Goal: Use online tool/utility

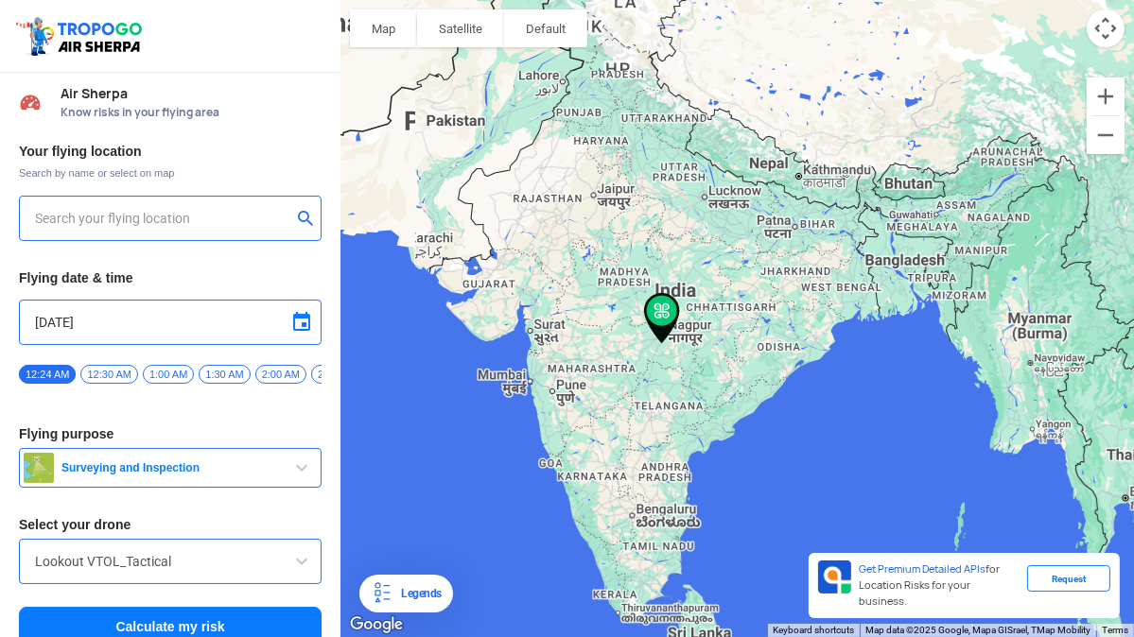
type input "[STREET_ADDRESS]"
click at [146, 217] on input "[STREET_ADDRESS]" at bounding box center [163, 218] width 256 height 23
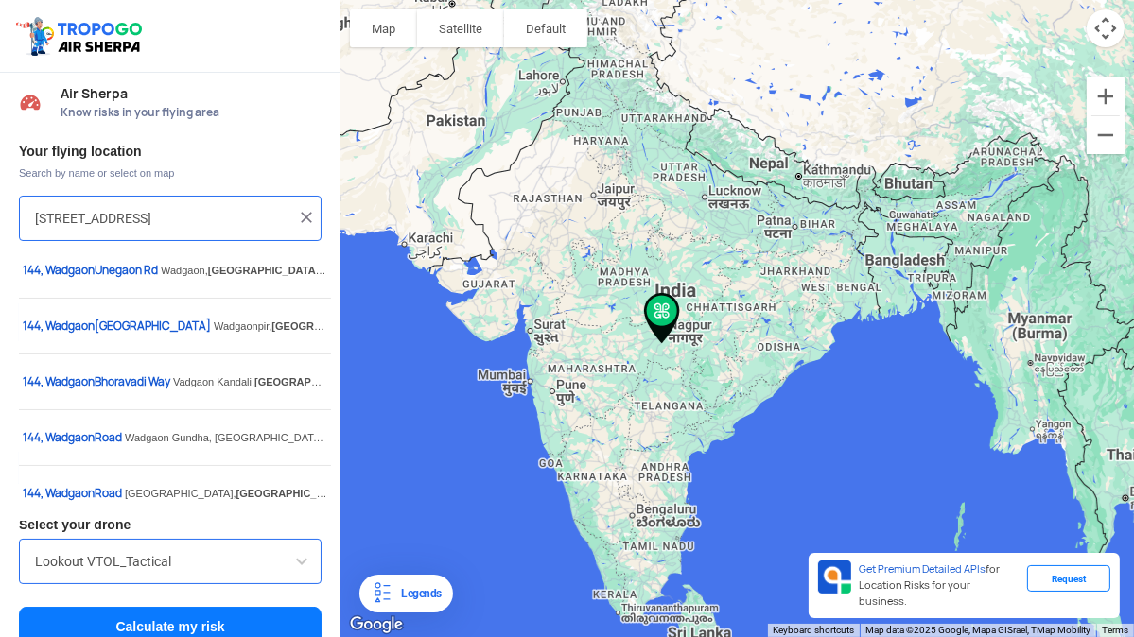
click at [304, 217] on img at bounding box center [306, 217] width 19 height 19
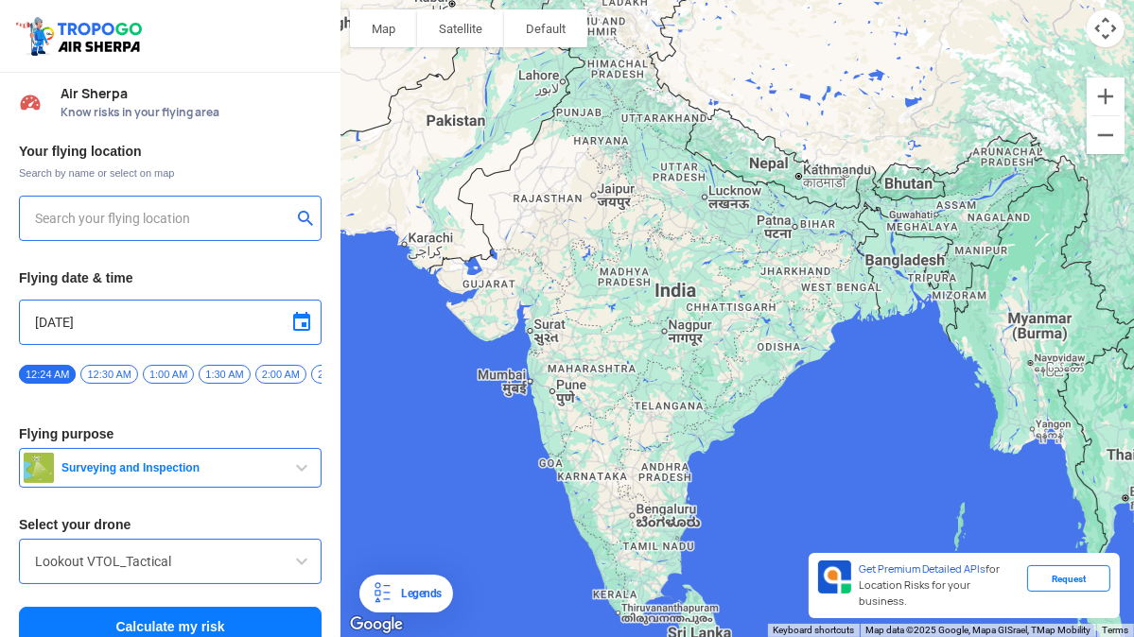
click at [243, 217] on input "text" at bounding box center [163, 218] width 256 height 23
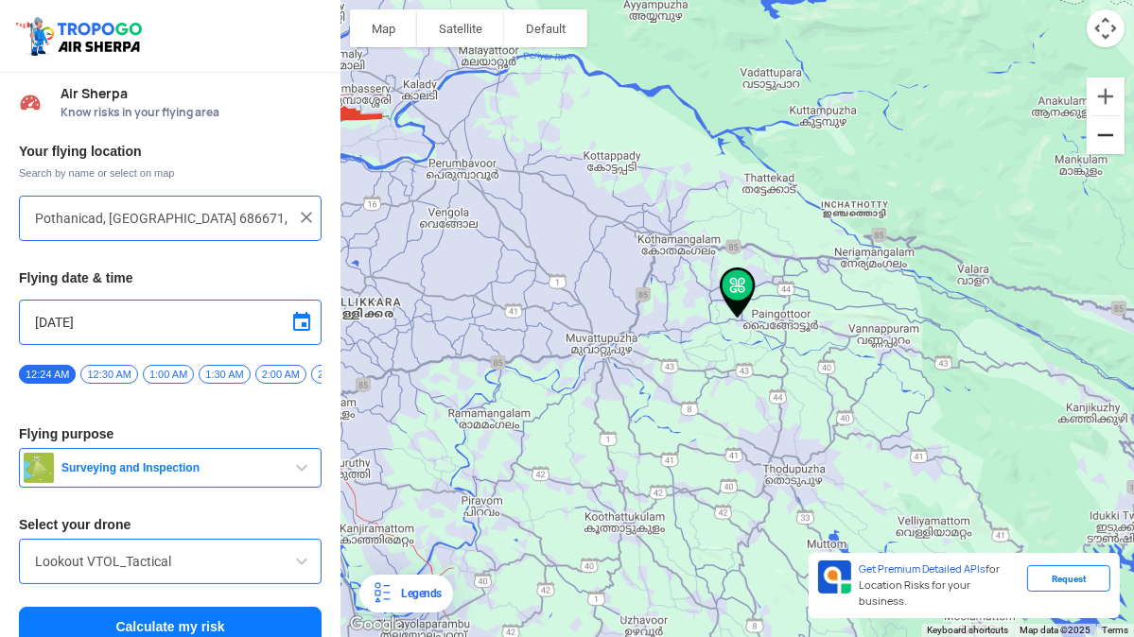
click at [1122, 148] on button "Zoom out" at bounding box center [1106, 135] width 38 height 38
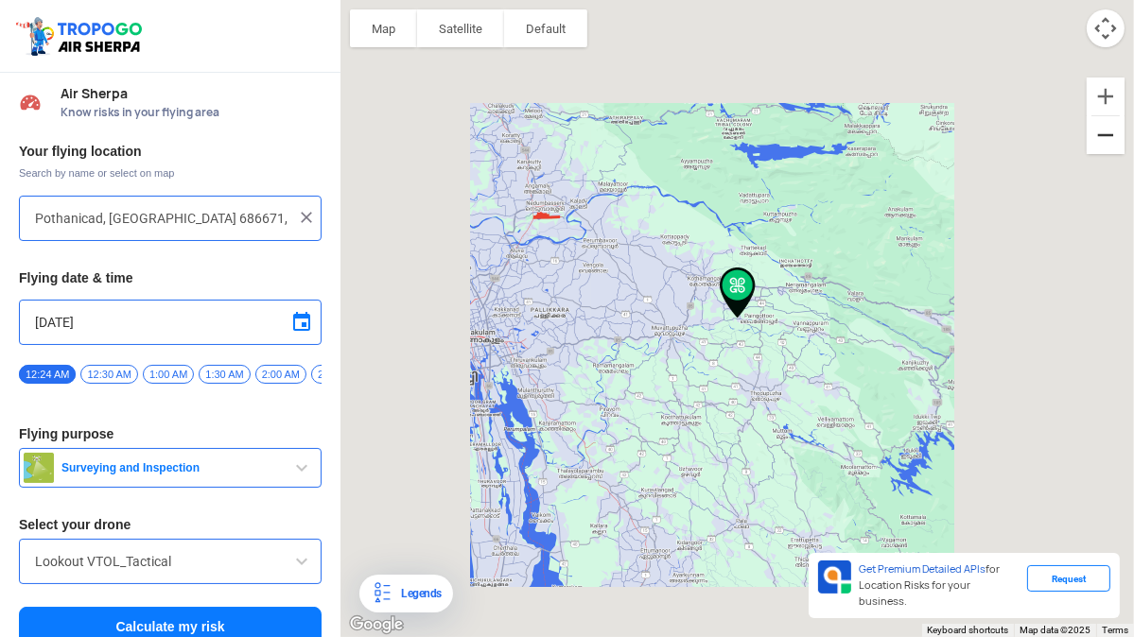
click at [1093, 148] on button "Zoom out" at bounding box center [1106, 135] width 38 height 38
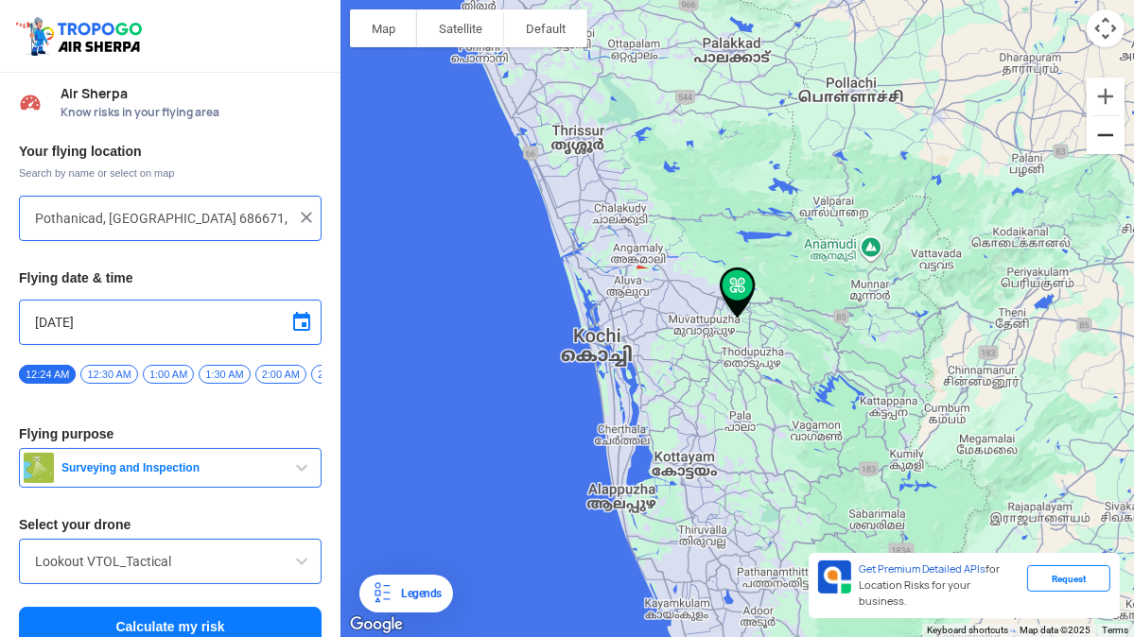
click at [1107, 148] on button "Zoom out" at bounding box center [1106, 135] width 38 height 38
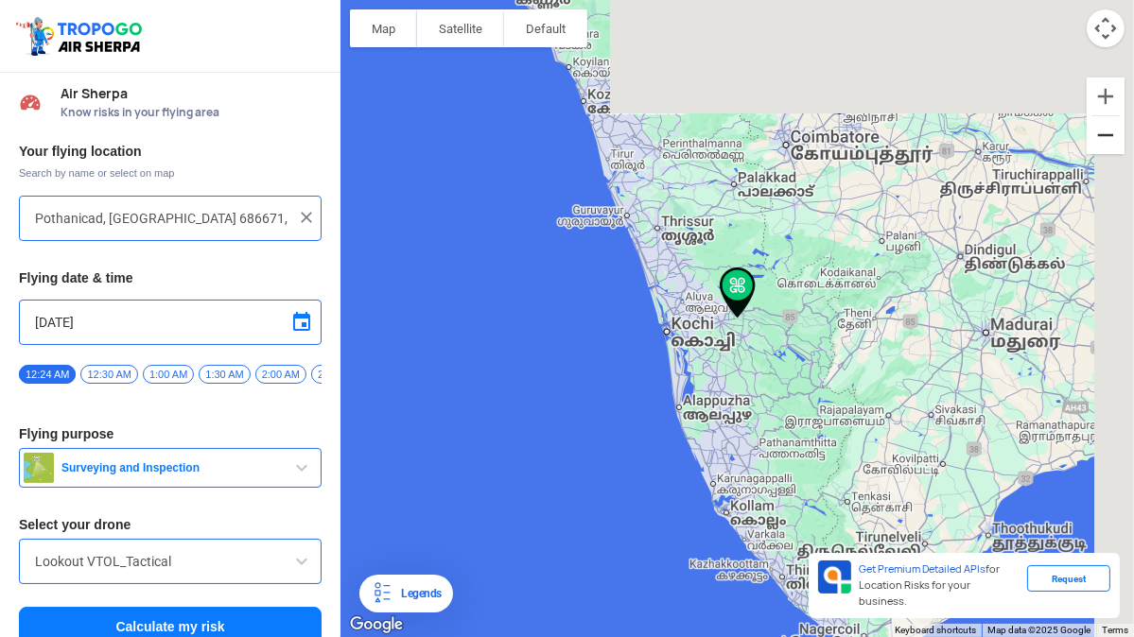
click at [1107, 148] on button "Zoom out" at bounding box center [1106, 135] width 38 height 38
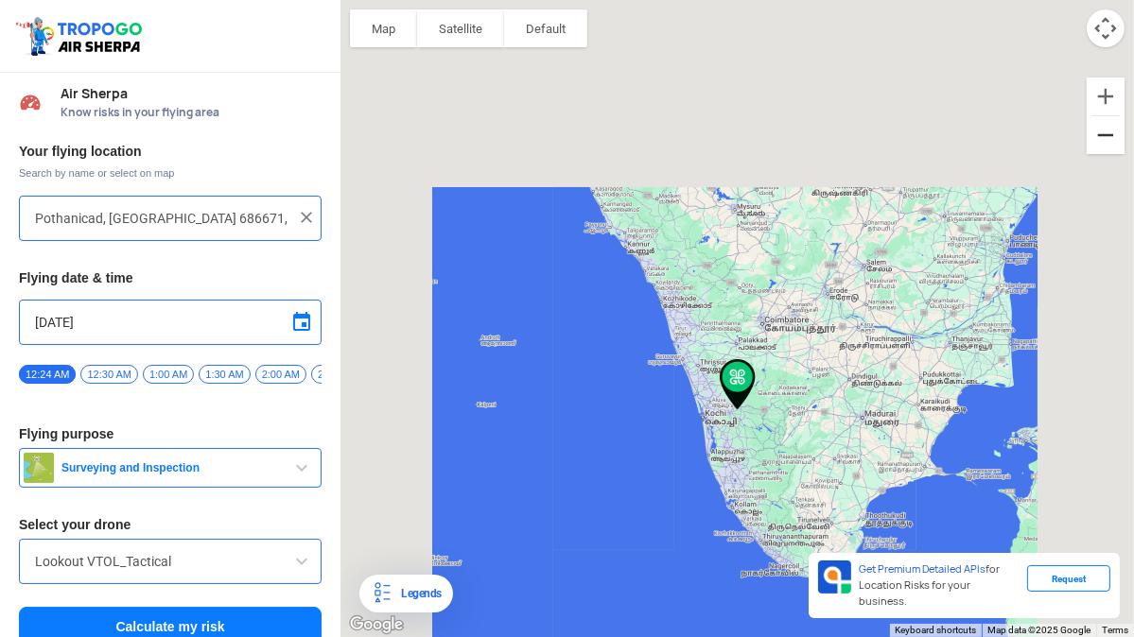
click at [1107, 148] on button "Zoom out" at bounding box center [1106, 135] width 38 height 38
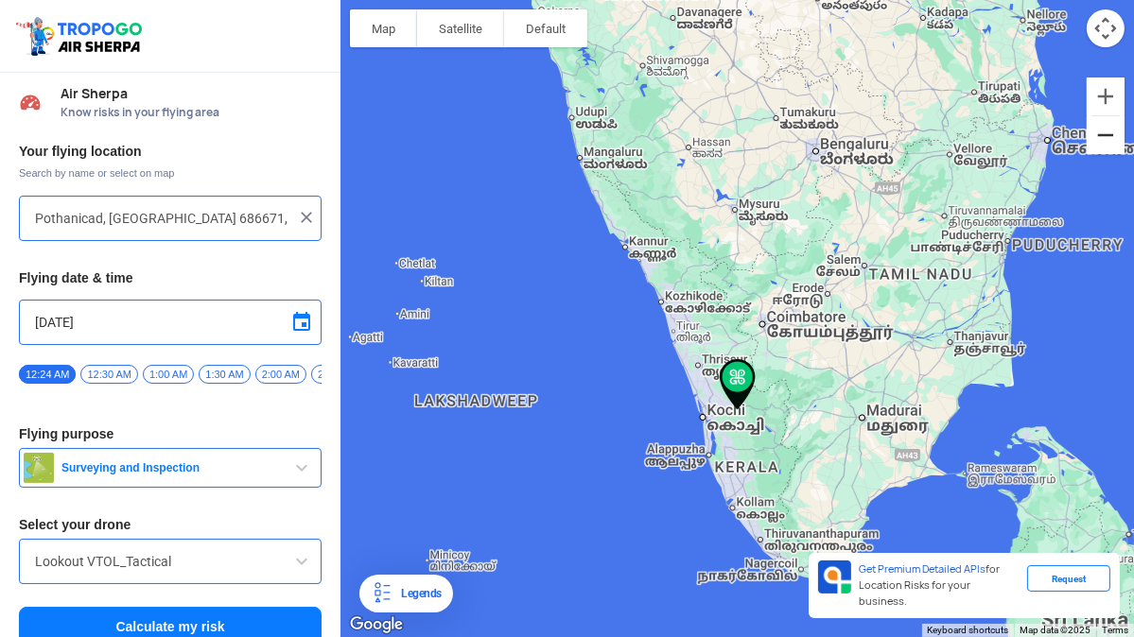
click at [1107, 148] on button "Zoom out" at bounding box center [1106, 135] width 38 height 38
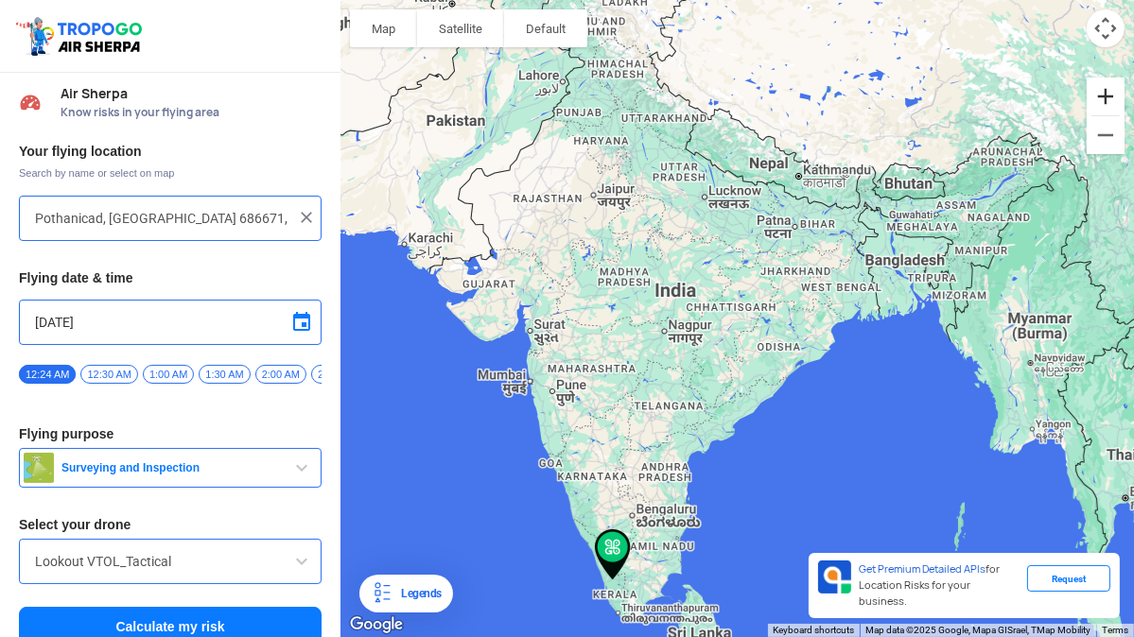
click at [1107, 87] on button "Zoom in" at bounding box center [1106, 97] width 38 height 38
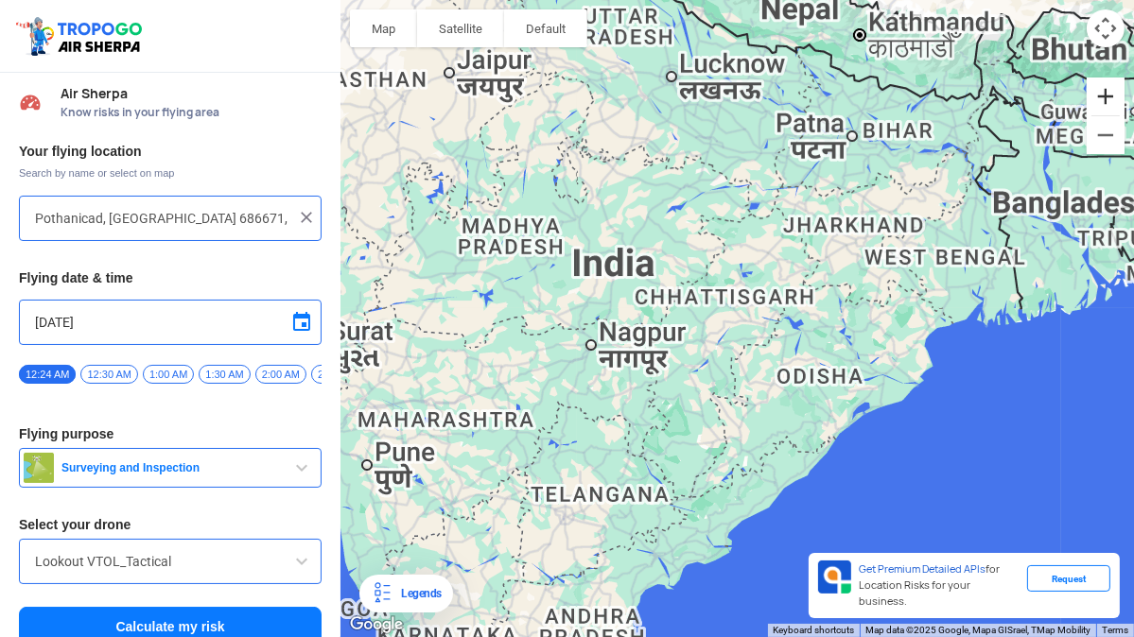
click at [1107, 87] on button "Zoom in" at bounding box center [1106, 97] width 38 height 38
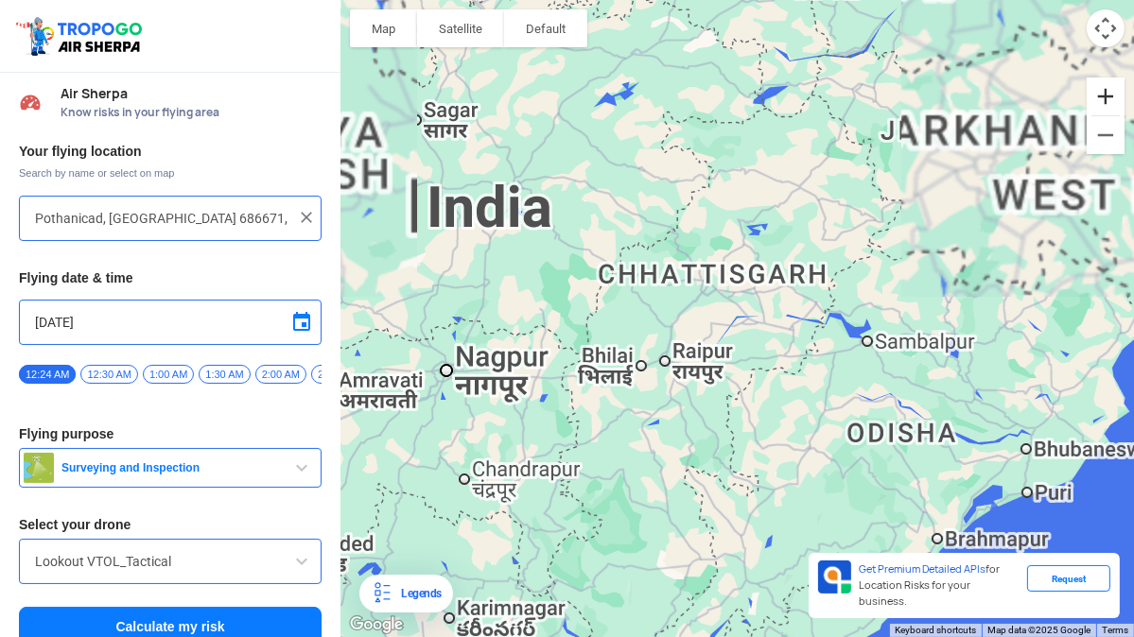
click at [1107, 87] on button "Zoom in" at bounding box center [1106, 97] width 38 height 38
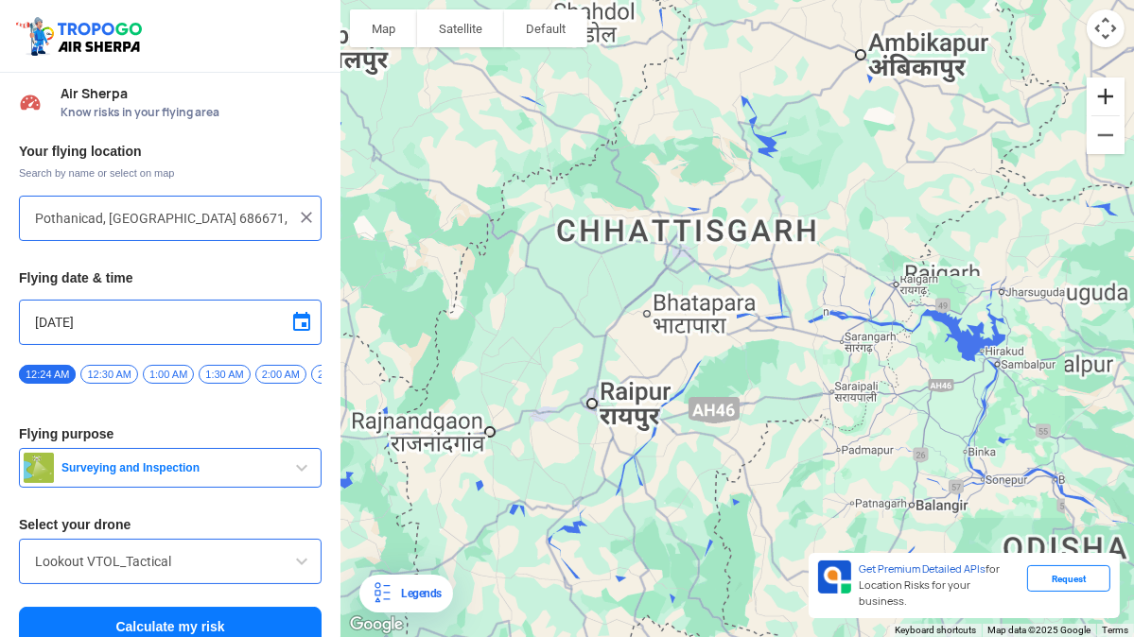
click at [1107, 87] on button "Zoom in" at bounding box center [1106, 97] width 38 height 38
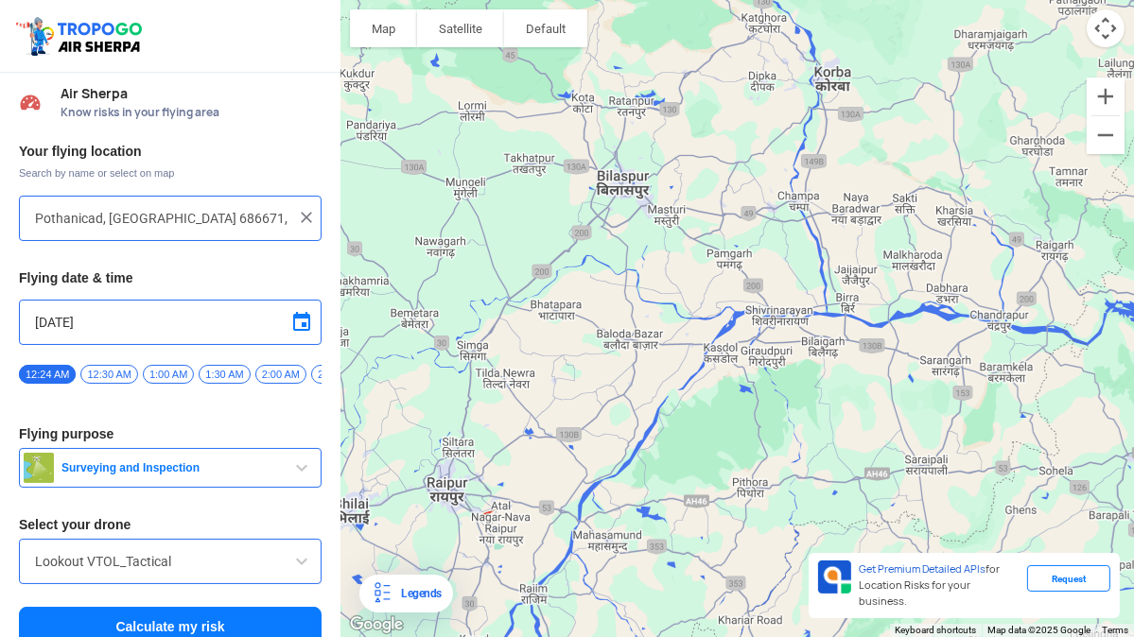
click at [264, 219] on input "Pothanicad, [GEOGRAPHIC_DATA] 686671, [GEOGRAPHIC_DATA]" at bounding box center [163, 218] width 256 height 23
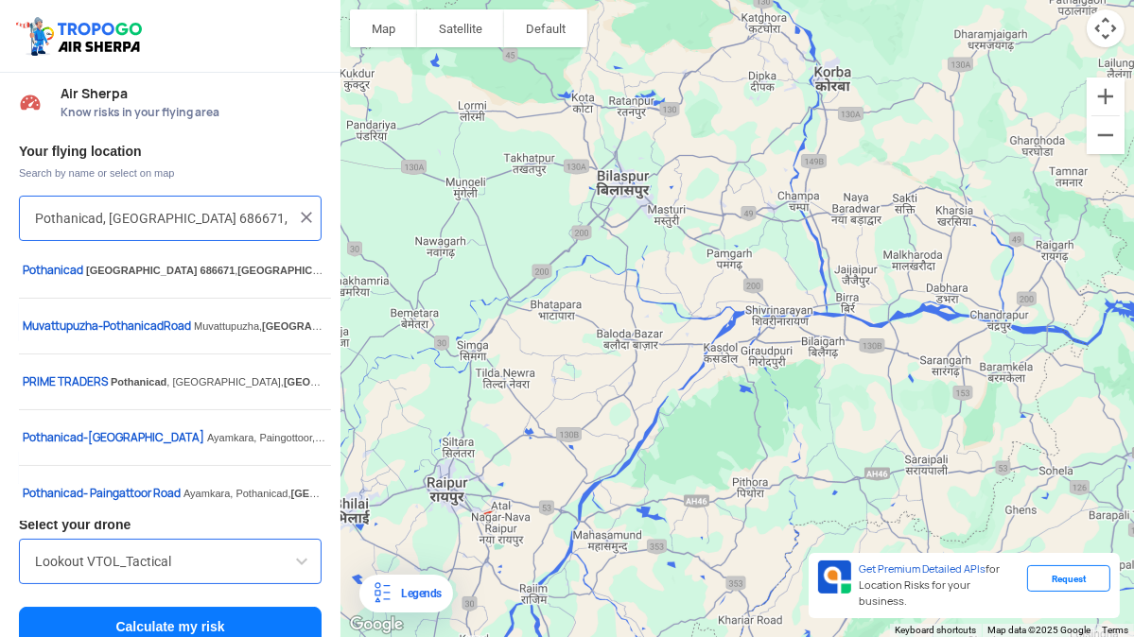
type input "Pothanicad, [GEOGRAPHIC_DATA] 686671, [GEOGRAPHIC_DATA]"
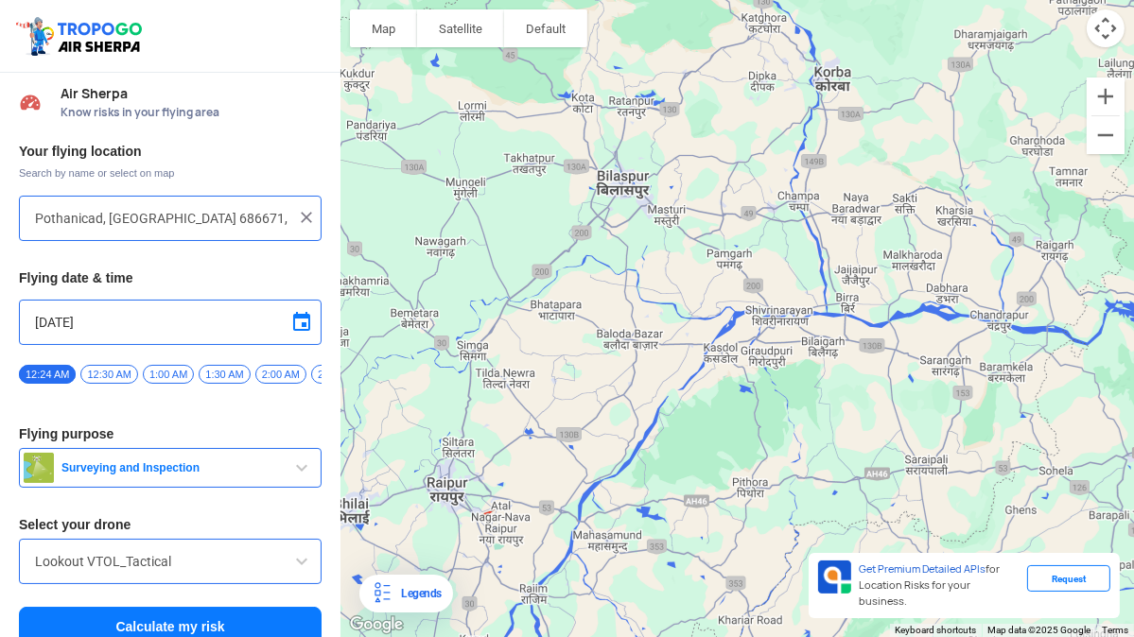
click at [265, 627] on button "Calculate my risk" at bounding box center [170, 627] width 303 height 40
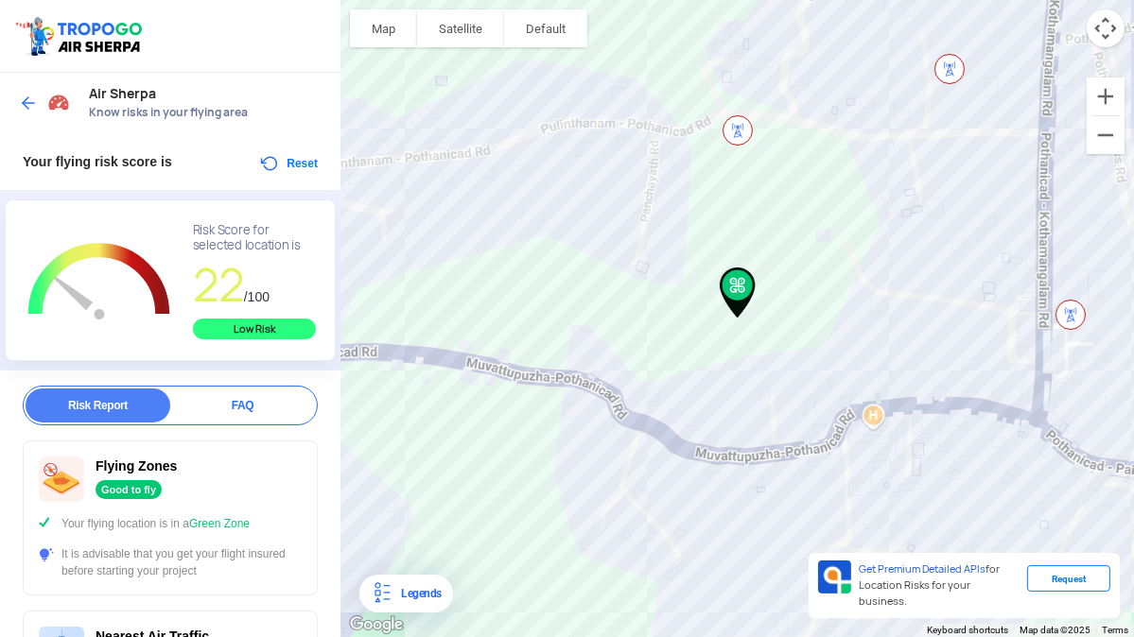
click at [20, 109] on img at bounding box center [28, 103] width 19 height 19
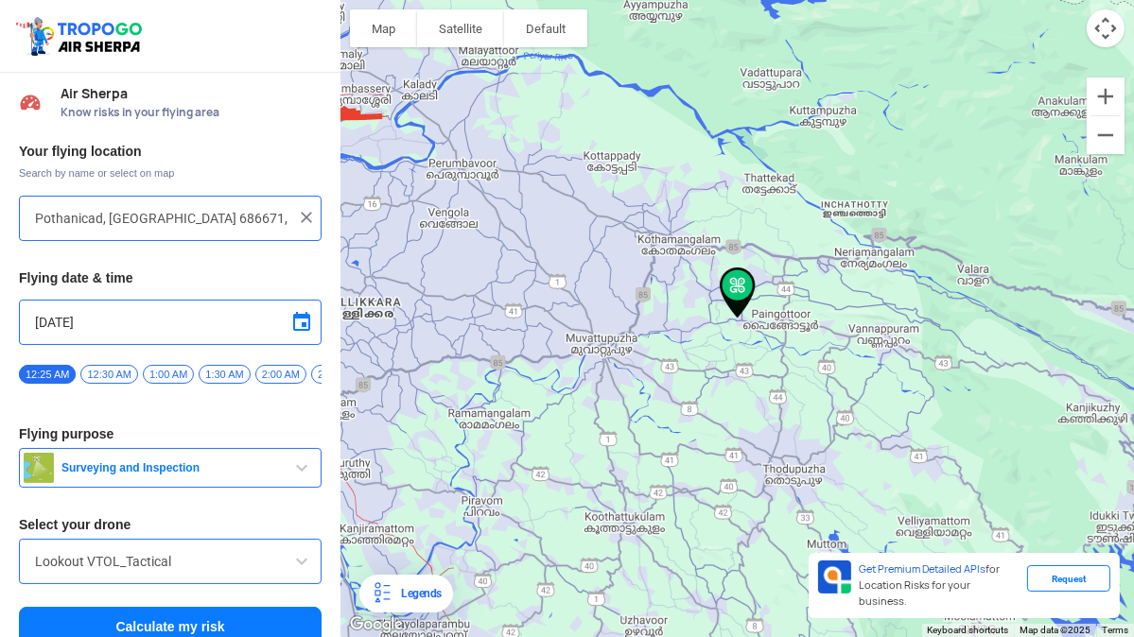
click at [238, 220] on input "Pothanicad, [GEOGRAPHIC_DATA] 686671, [GEOGRAPHIC_DATA]" at bounding box center [163, 218] width 256 height 23
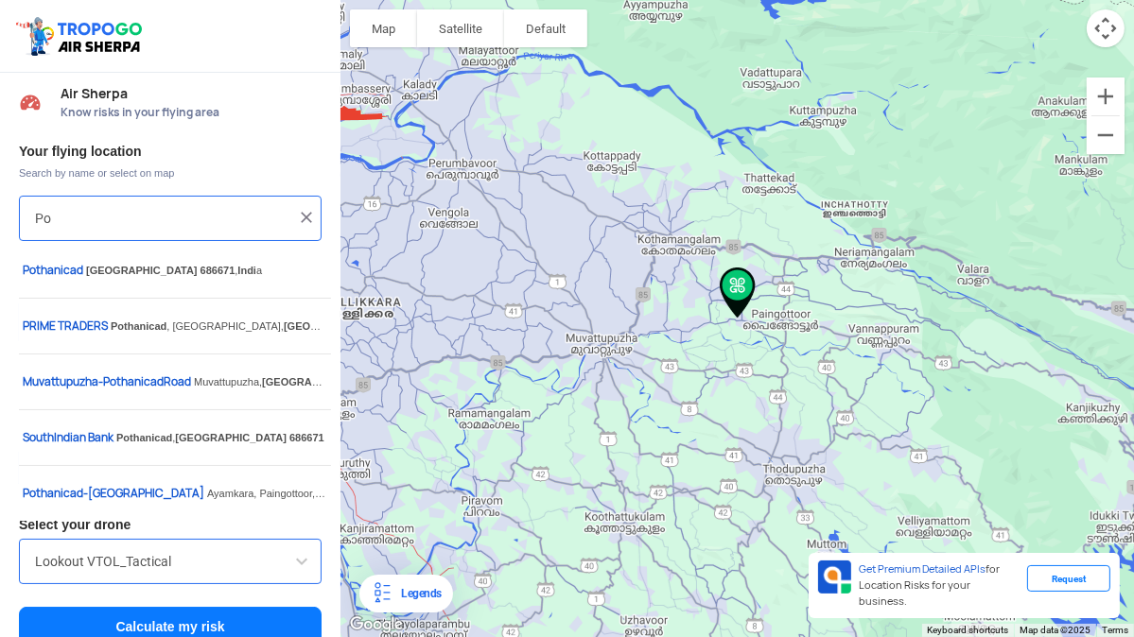
type input "P"
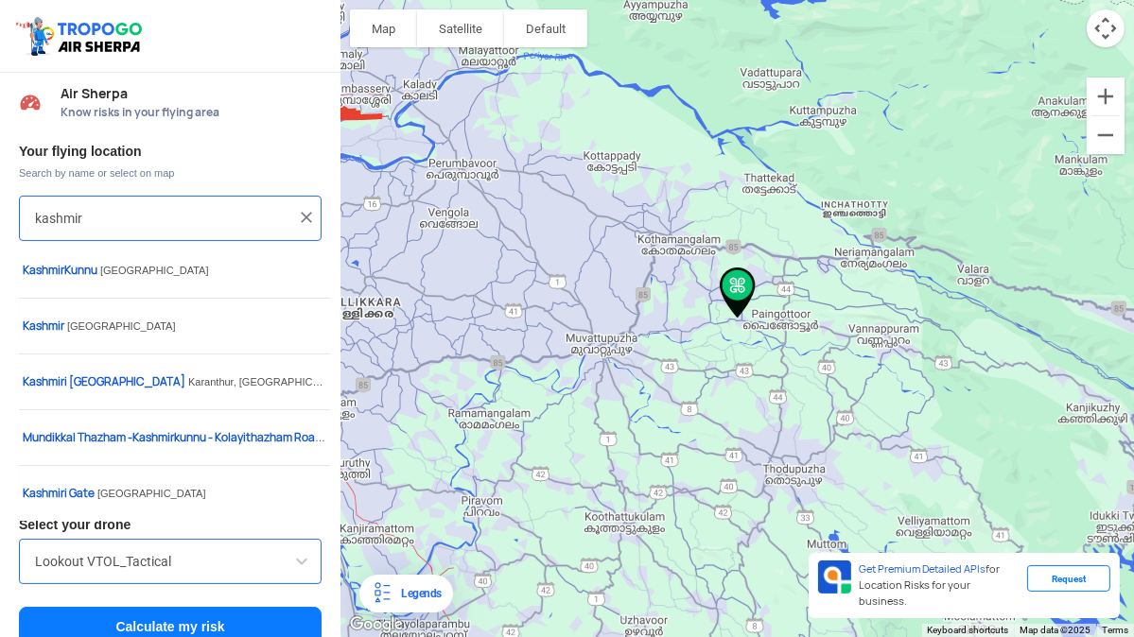
type input "kashmir"
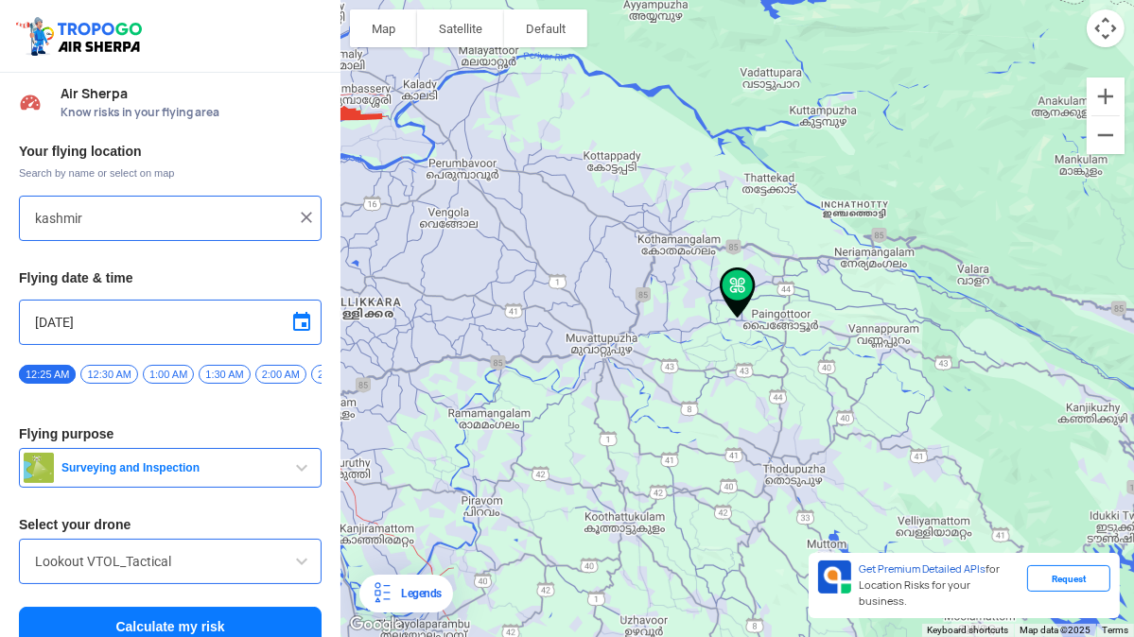
click at [238, 622] on button "Calculate my risk" at bounding box center [170, 627] width 303 height 40
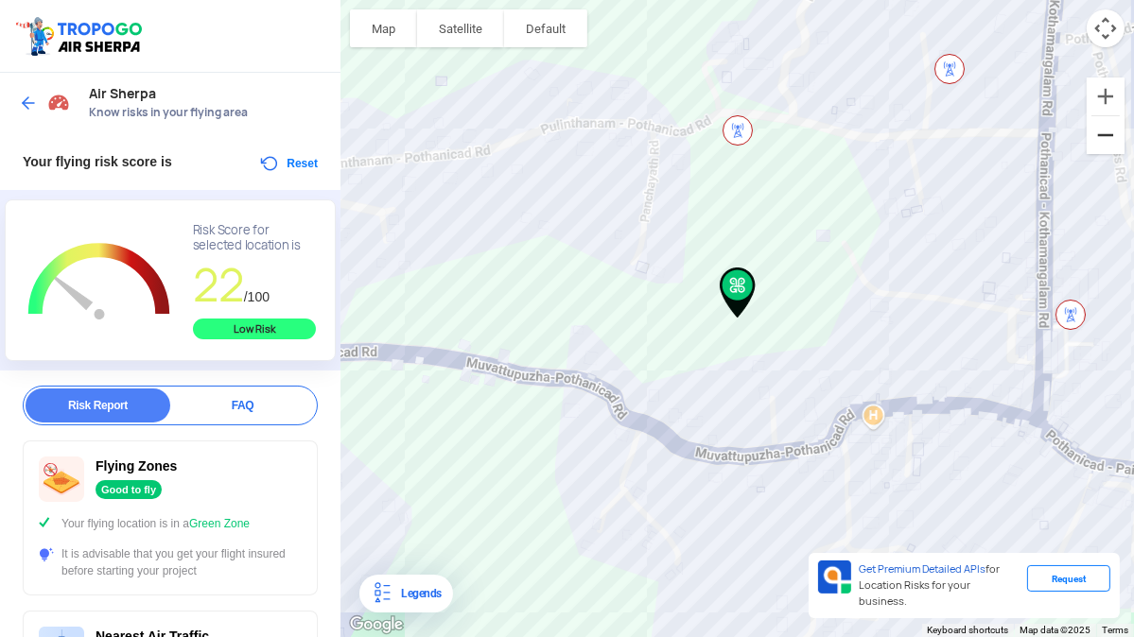
click at [1105, 136] on button "Zoom out" at bounding box center [1106, 135] width 38 height 38
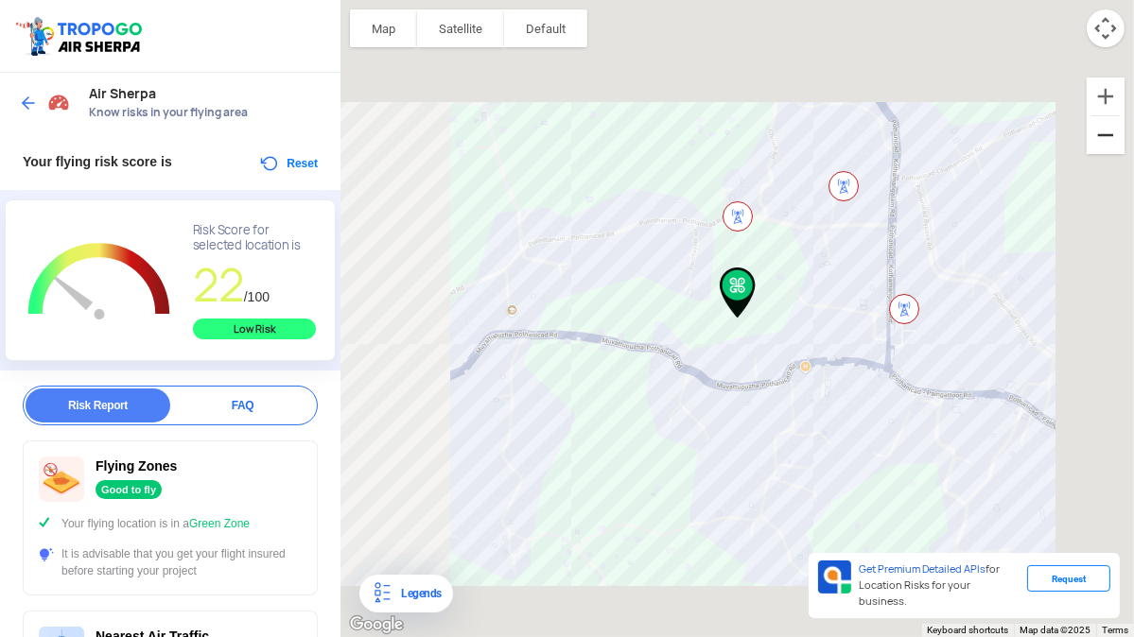
click at [1105, 136] on button "Zoom out" at bounding box center [1106, 135] width 38 height 38
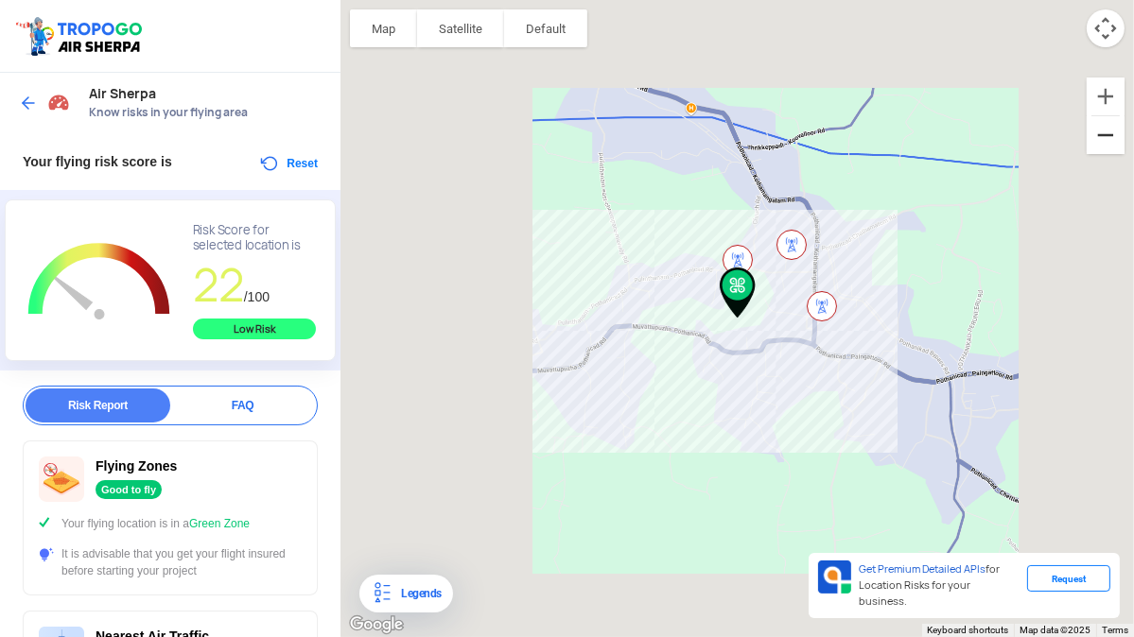
click at [1105, 136] on button "Zoom out" at bounding box center [1106, 135] width 38 height 38
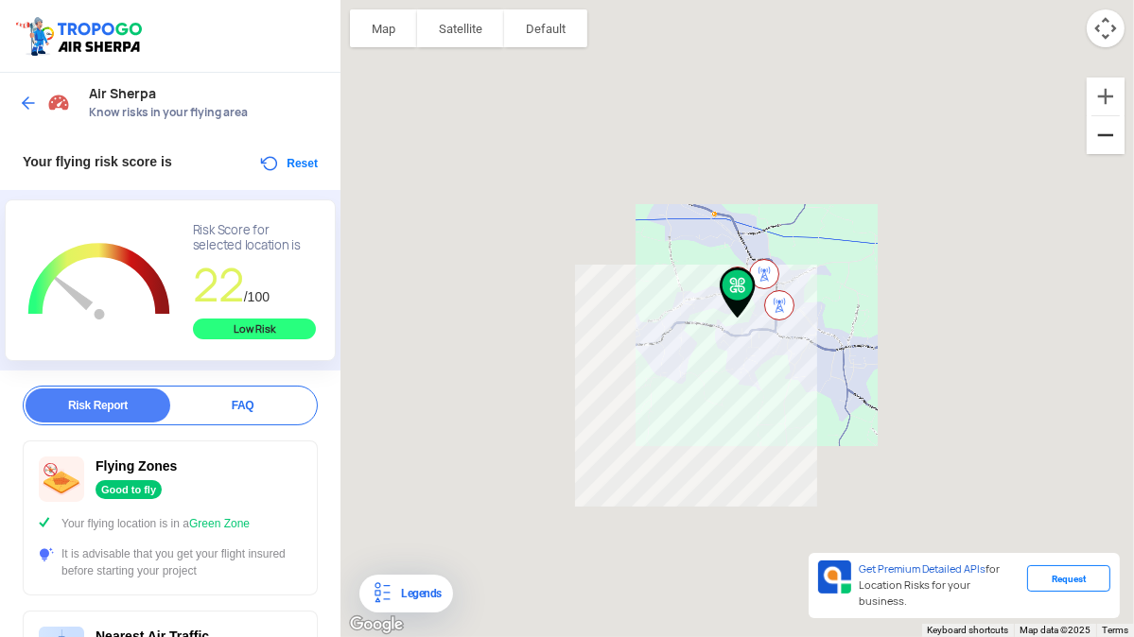
click at [1105, 136] on button "Zoom out" at bounding box center [1106, 135] width 38 height 38
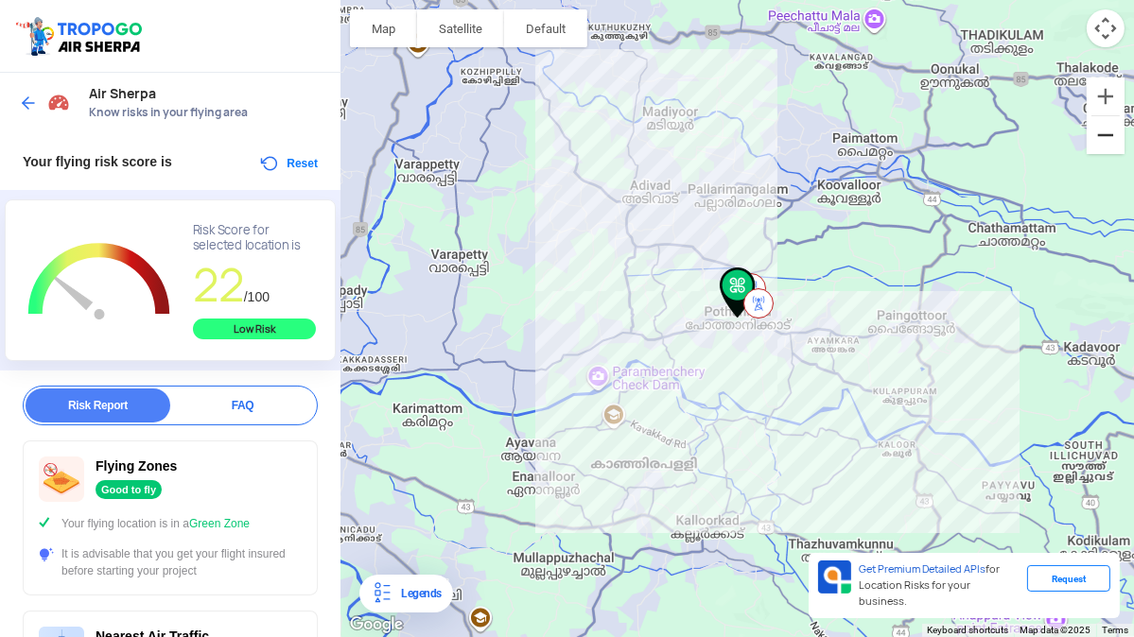
click at [1105, 136] on button "Zoom out" at bounding box center [1106, 135] width 38 height 38
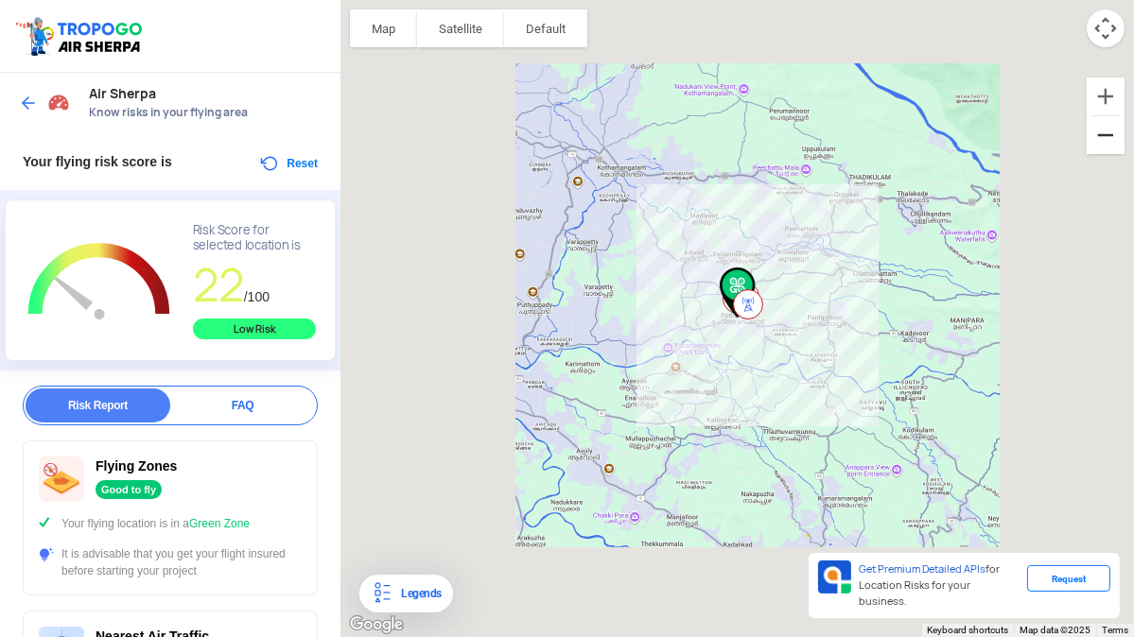
click at [1105, 136] on button "Zoom out" at bounding box center [1106, 135] width 38 height 38
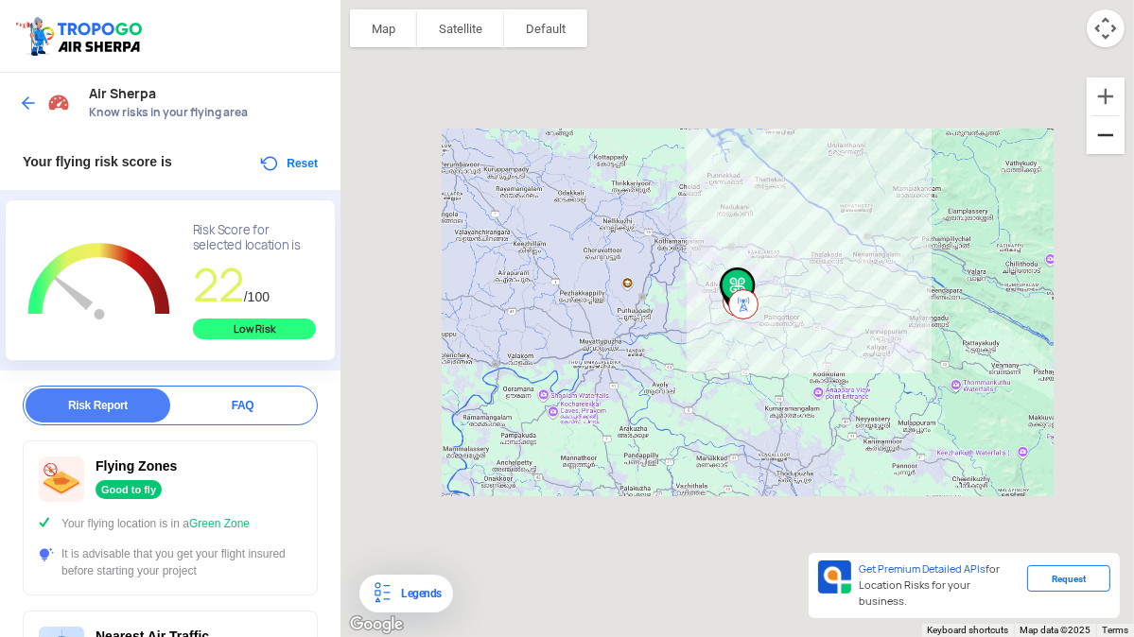
click at [1105, 136] on button "Zoom out" at bounding box center [1106, 135] width 38 height 38
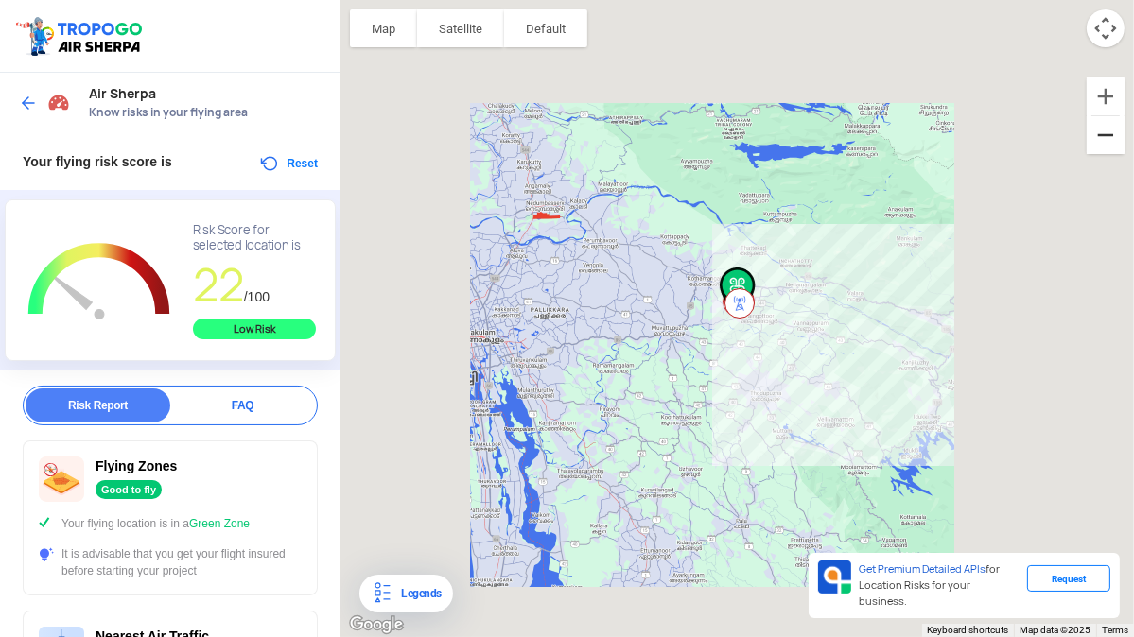
click at [1105, 136] on button "Zoom out" at bounding box center [1106, 135] width 38 height 38
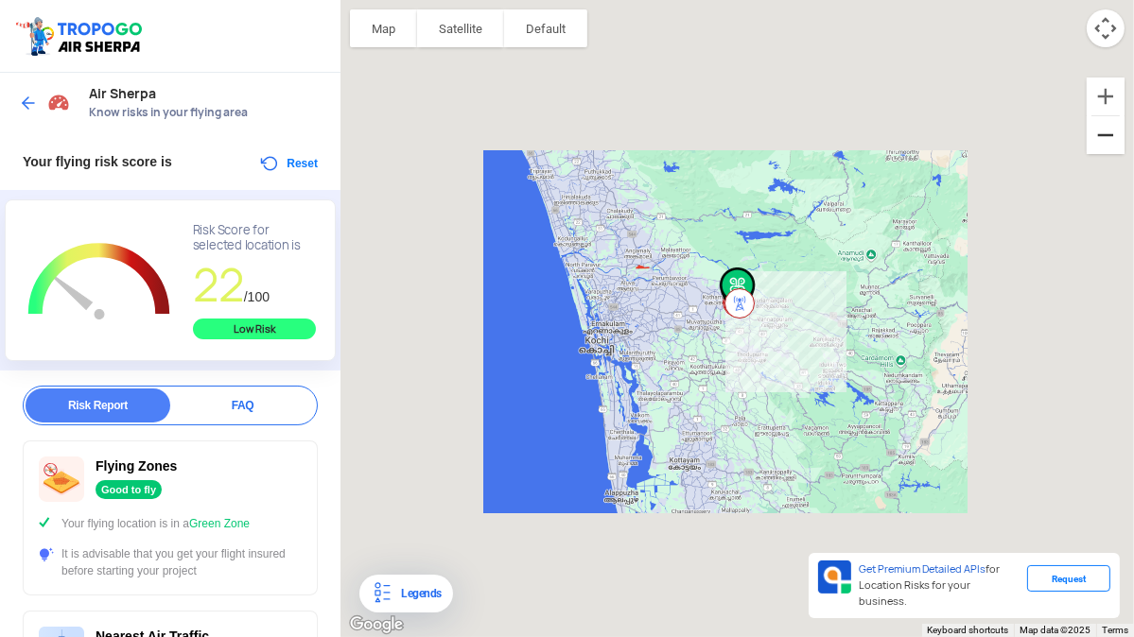
click at [1105, 136] on button "Zoom out" at bounding box center [1106, 135] width 38 height 38
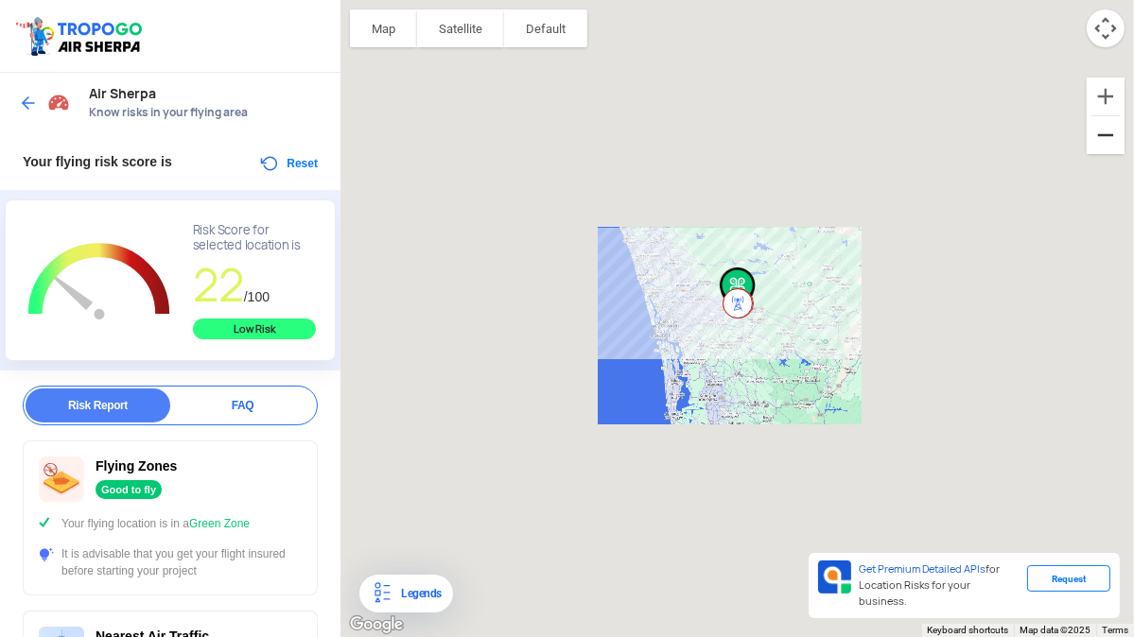
click at [1105, 136] on button "Zoom out" at bounding box center [1106, 135] width 38 height 38
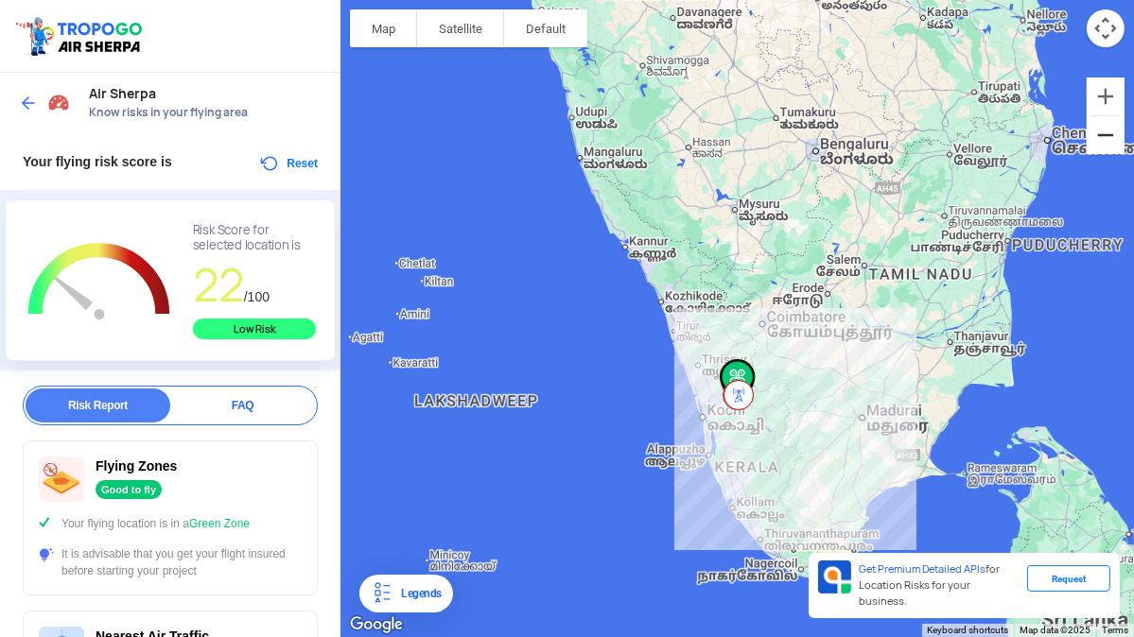
click at [1105, 136] on button "Zoom out" at bounding box center [1106, 135] width 38 height 38
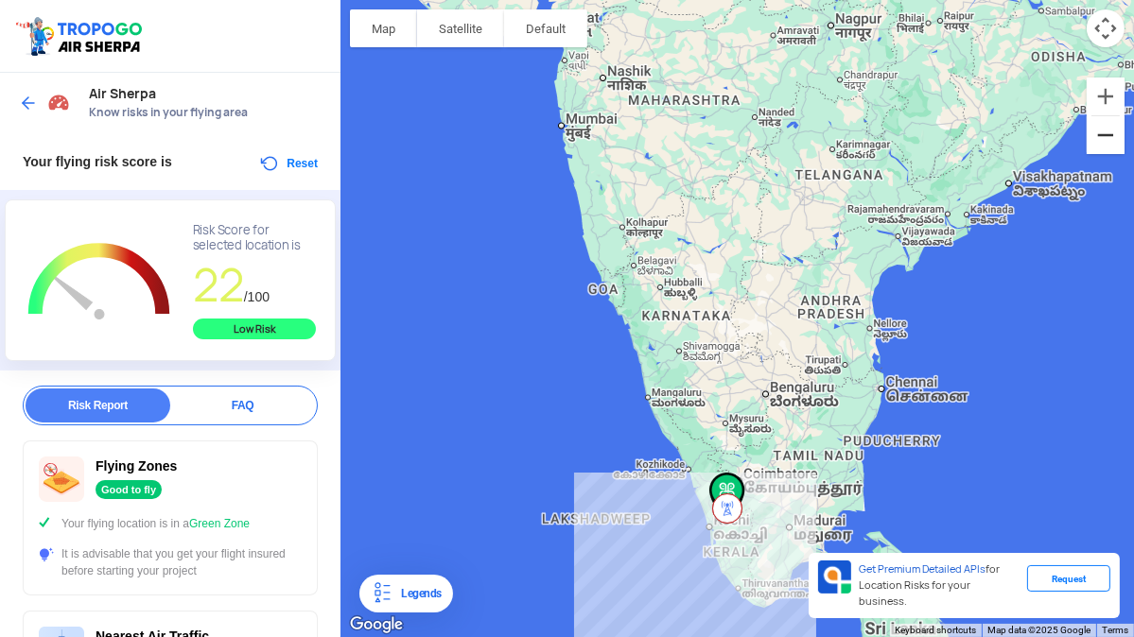
click at [1105, 136] on button "Zoom out" at bounding box center [1106, 135] width 38 height 38
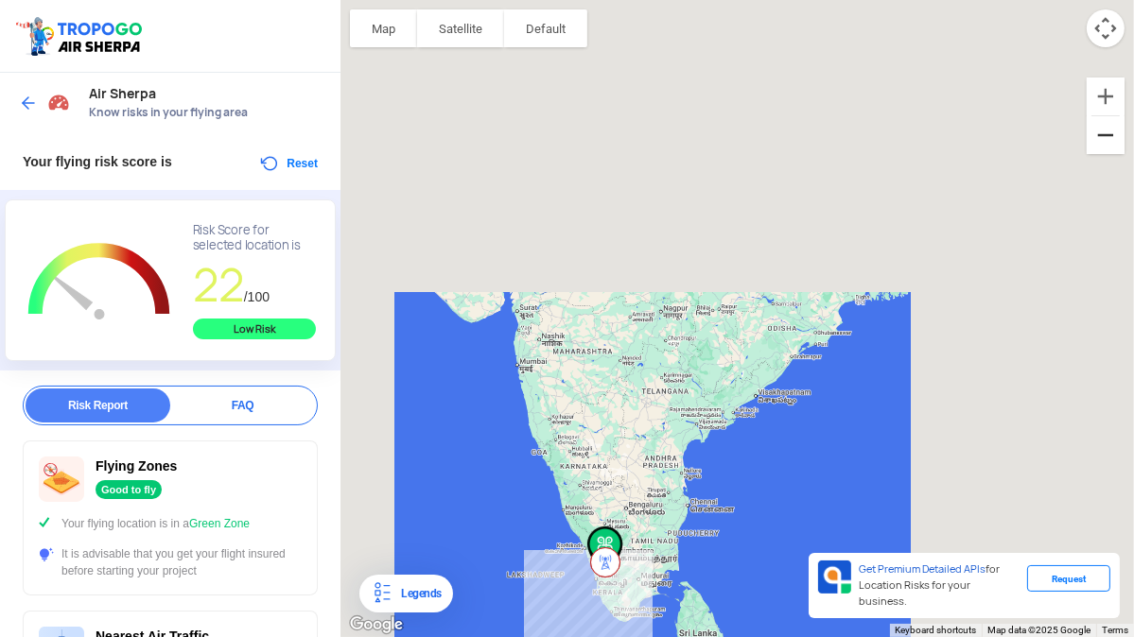
click at [1105, 136] on button "Zoom out" at bounding box center [1106, 135] width 38 height 38
